Goal: Communication & Community: Participate in discussion

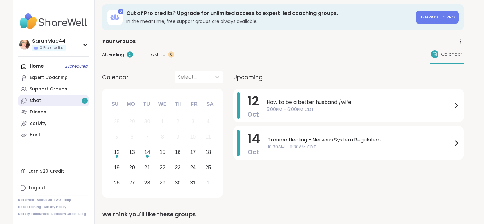
click at [84, 97] on link "Chat 2" at bounding box center [53, 100] width 71 height 11
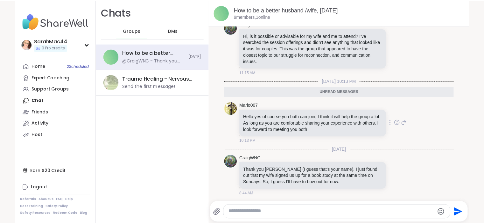
scroll to position [116, 0]
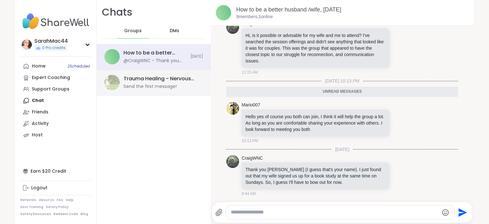
click at [139, 84] on div "Send the first message!" at bounding box center [149, 86] width 53 height 6
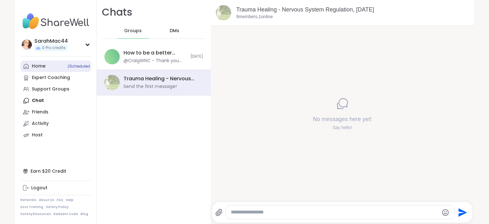
click at [76, 67] on span "2 Scheduled" at bounding box center [78, 66] width 22 height 5
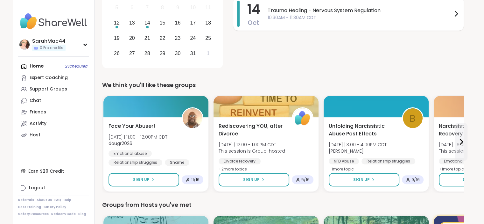
scroll to position [132, 0]
click at [460, 141] on icon at bounding box center [461, 142] width 8 height 8
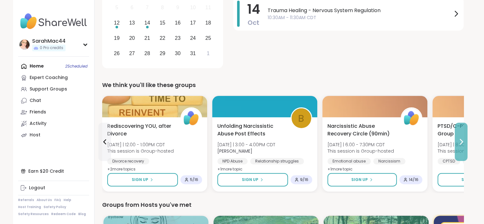
click at [460, 141] on icon at bounding box center [461, 142] width 8 height 8
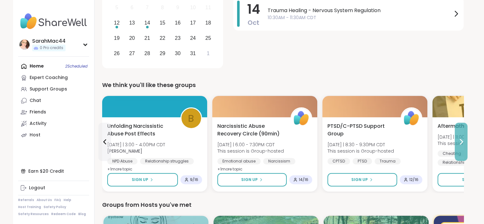
click at [460, 141] on icon at bounding box center [461, 142] width 8 height 8
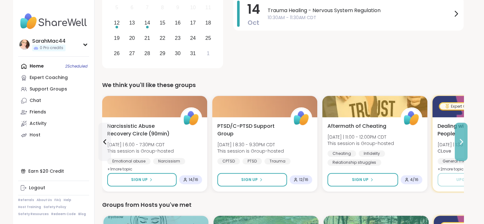
click at [460, 141] on icon at bounding box center [461, 142] width 8 height 8
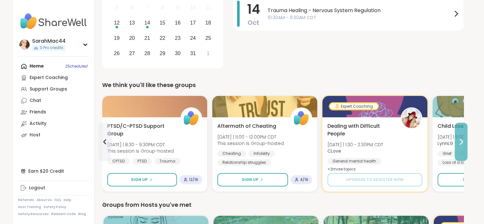
click at [460, 141] on icon at bounding box center [461, 142] width 8 height 8
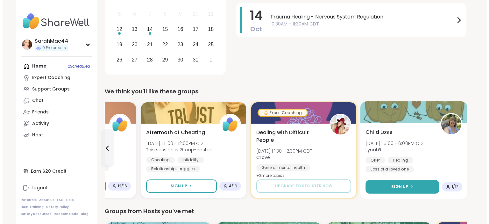
scroll to position [126, 0]
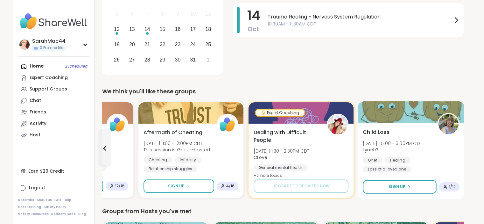
click at [420, 150] on span "LynnLG" at bounding box center [392, 149] width 59 height 6
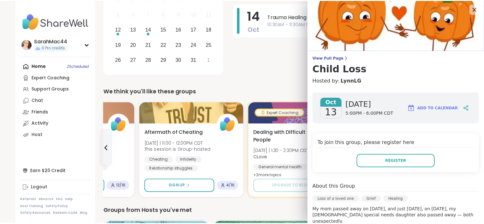
scroll to position [0, 0]
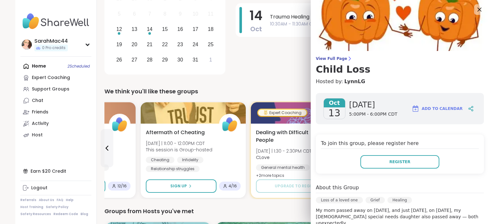
click at [475, 10] on icon at bounding box center [479, 9] width 8 height 8
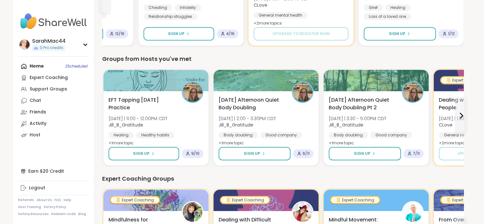
scroll to position [278, 0]
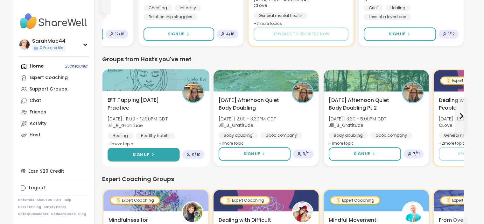
click at [135, 150] on button "Sign Up" at bounding box center [144, 155] width 72 height 14
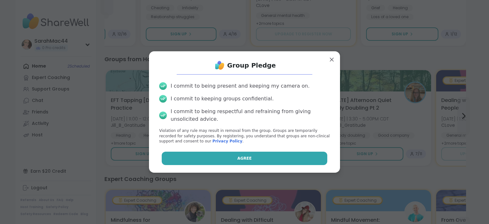
click at [179, 157] on button "Agree" at bounding box center [245, 157] width 166 height 13
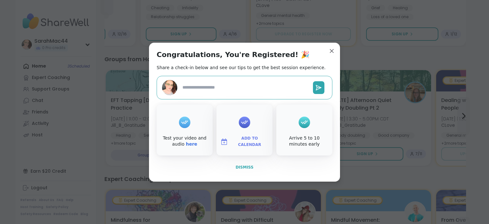
click at [243, 167] on span "Dismiss" at bounding box center [244, 167] width 18 height 4
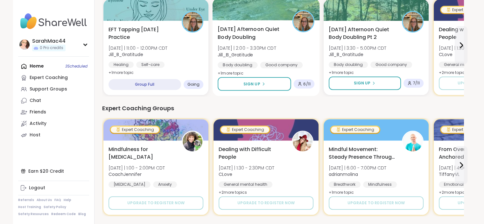
scroll to position [433, 0]
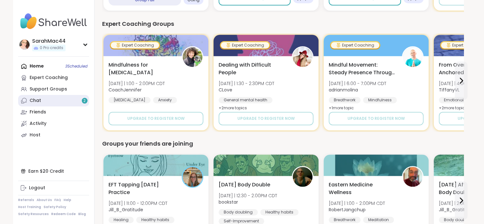
click at [59, 101] on link "Chat 2" at bounding box center [53, 100] width 71 height 11
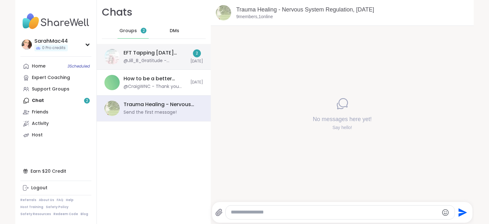
click at [145, 61] on div "@Jill_B_Gratitude - Welcome! Please type in your name, what is present for you/…" at bounding box center [154, 61] width 63 height 6
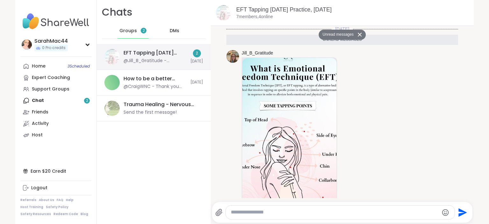
scroll to position [105, 0]
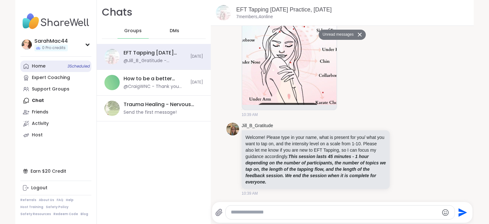
click at [70, 65] on span "3 Scheduled" at bounding box center [78, 66] width 22 height 5
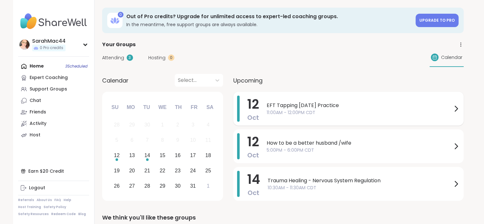
click at [286, 110] on span "11:00AM - 12:00PM CDT" at bounding box center [359, 112] width 185 height 7
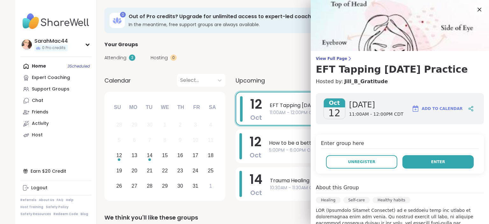
click at [430, 156] on button "Enter" at bounding box center [437, 161] width 71 height 13
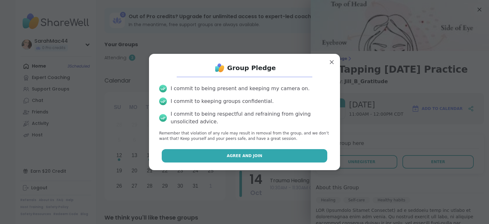
click at [241, 156] on span "Agree and Join" at bounding box center [244, 156] width 36 height 6
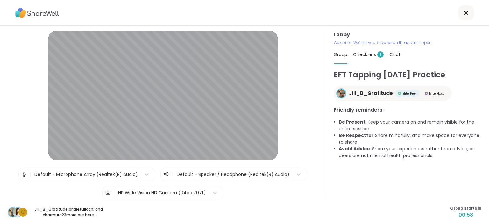
click at [369, 55] on span "Check-ins 1" at bounding box center [368, 54] width 31 height 6
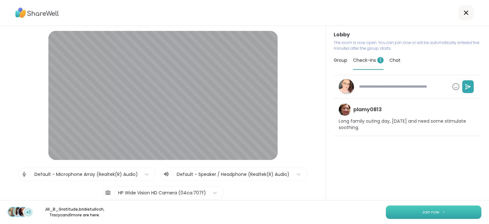
click at [425, 210] on span "Join now" at bounding box center [429, 212] width 17 height 6
type textarea "*"
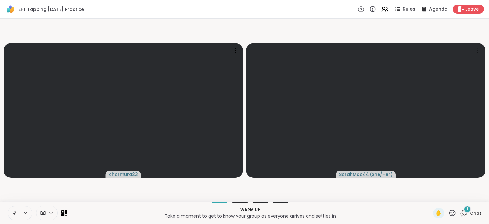
click at [15, 210] on icon at bounding box center [15, 213] width 6 height 6
click at [464, 211] on div "1" at bounding box center [466, 208] width 7 height 7
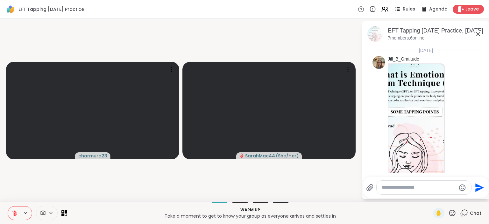
scroll to position [305, 0]
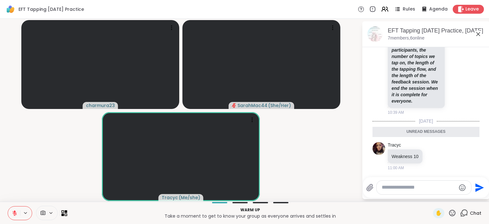
click at [402, 186] on textarea "Type your message" at bounding box center [418, 187] width 74 height 7
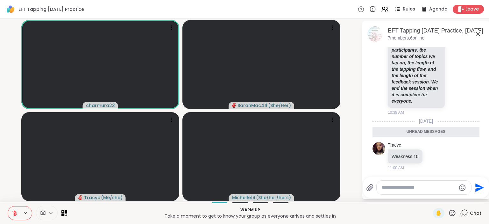
click at [401, 188] on textarea "Type your message" at bounding box center [418, 187] width 74 height 7
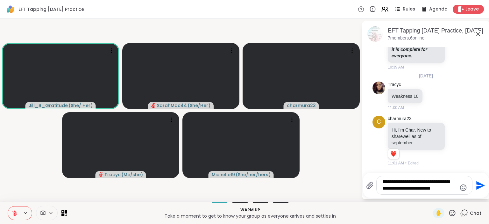
scroll to position [351, 0]
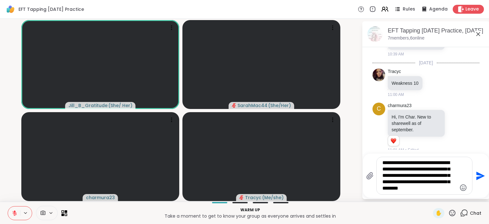
type textarea "**********"
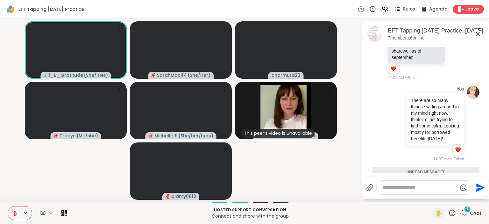
scroll to position [492, 0]
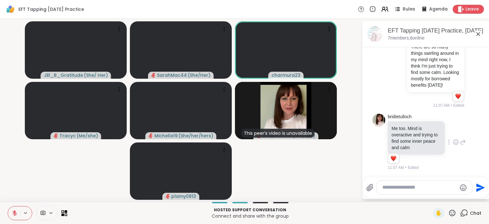
click at [453, 145] on icon at bounding box center [456, 142] width 6 height 6
click at [453, 135] on div "Select Reaction: Heart" at bounding box center [456, 132] width 6 height 6
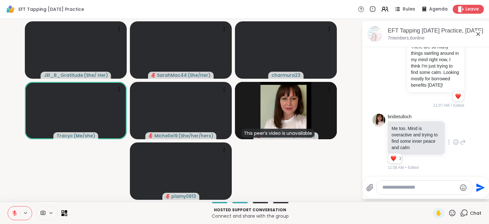
click at [399, 188] on textarea "Type your message" at bounding box center [419, 187] width 74 height 7
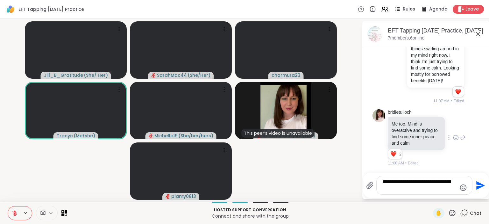
type textarea "**********"
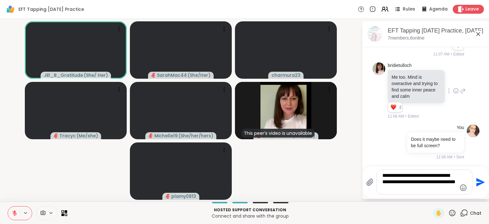
scroll to position [546, 0]
type textarea "**********"
click at [430, 177] on textarea "**********" at bounding box center [419, 181] width 74 height 19
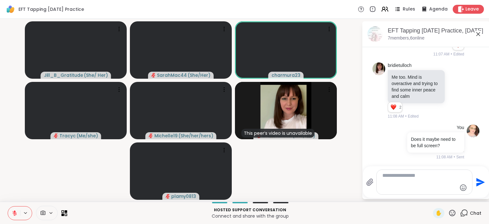
scroll to position [535, 0]
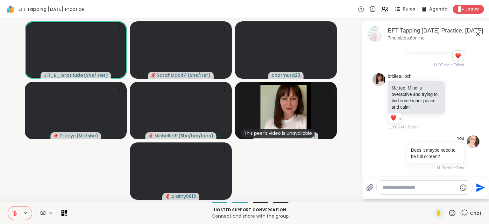
click at [301, 180] on video-player-container "[PERSON_NAME] ( She/ Her ) SarahMac44 ( She/Her ) charmura23 Tracyc ( Me/she ) …" at bounding box center [181, 109] width 354 height 177
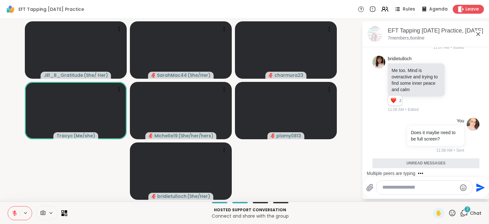
scroll to position [624, 0]
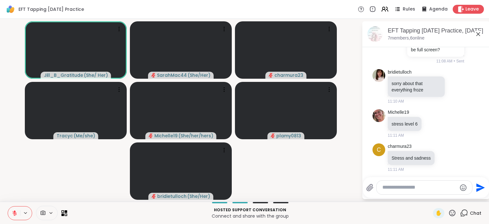
click at [448, 215] on icon at bounding box center [452, 213] width 8 height 8
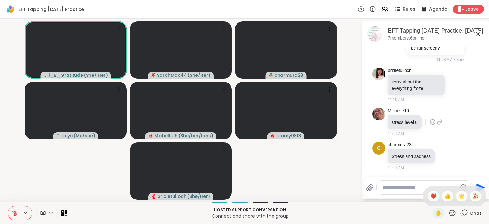
scroll to position [643, 0]
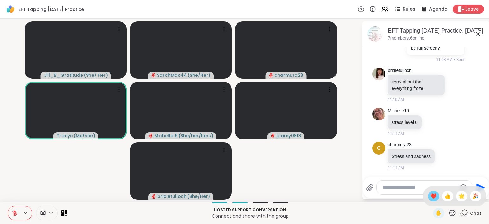
click at [430, 194] on span "❤️" at bounding box center [433, 196] width 6 height 8
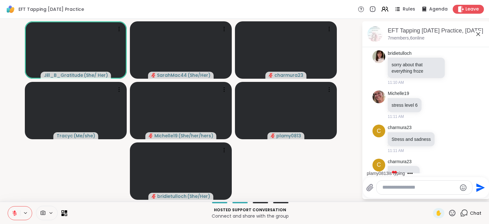
scroll to position [677, 0]
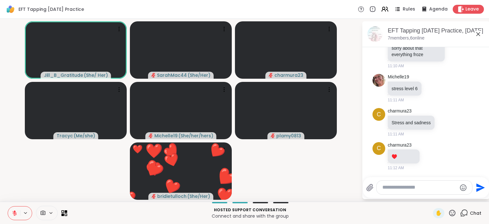
click at [448, 212] on icon at bounding box center [452, 213] width 8 height 8
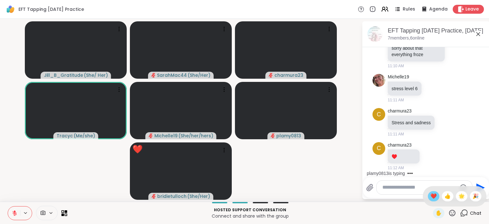
click at [430, 197] on span "❤️" at bounding box center [433, 196] width 6 height 8
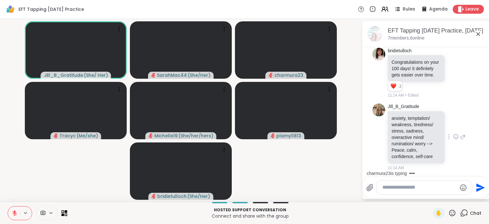
scroll to position [878, 0]
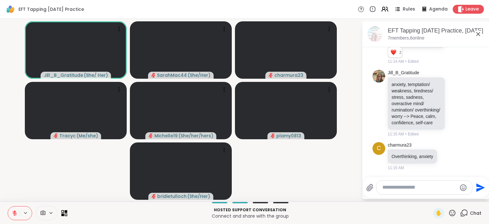
click at [66, 214] on icon at bounding box center [64, 213] width 6 height 6
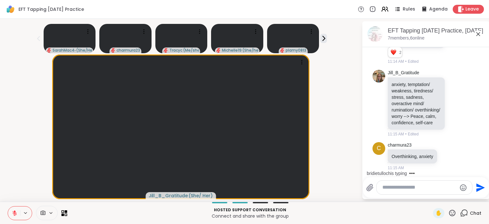
scroll to position [925, 0]
